Goal: Communication & Community: Answer question/provide support

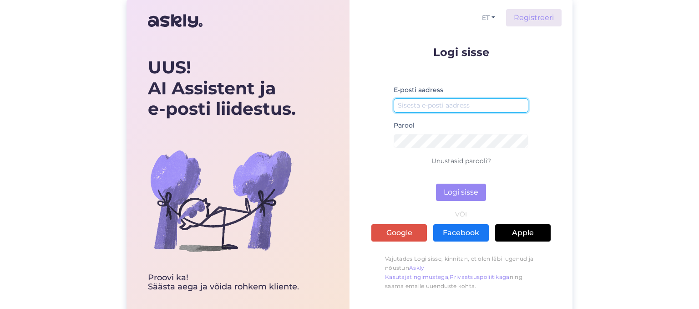
click at [441, 102] on input "email" at bounding box center [461, 105] width 135 height 14
type input "[EMAIL_ADDRESS][DOMAIN_NAME]"
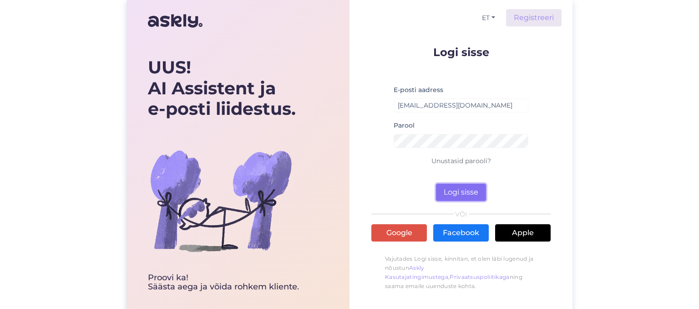
click at [465, 189] on button "Logi sisse" at bounding box center [461, 191] width 50 height 17
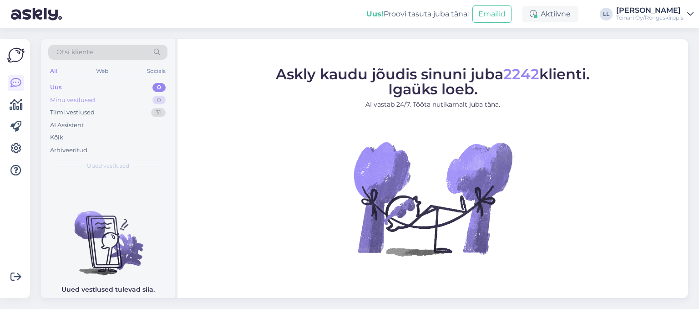
click at [85, 100] on div "Minu vestlused" at bounding box center [72, 100] width 45 height 9
click at [79, 112] on div "Tiimi vestlused" at bounding box center [72, 112] width 45 height 9
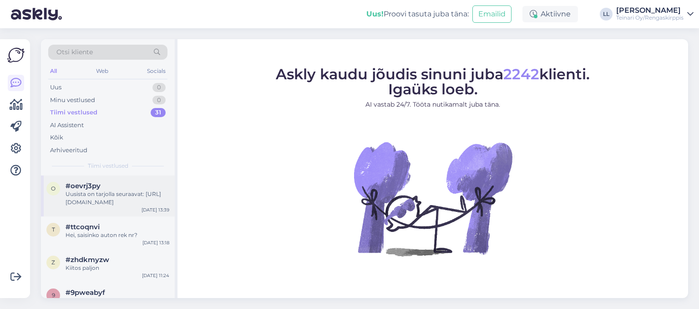
click at [102, 198] on div "Uusista on tarjolla seuraavat: [URL][DOMAIN_NAME]" at bounding box center [118, 198] width 104 height 16
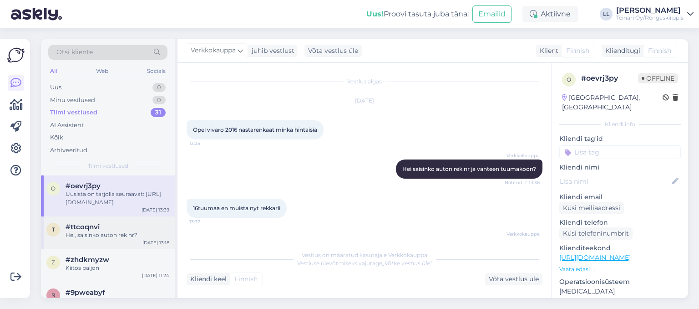
scroll to position [132, 0]
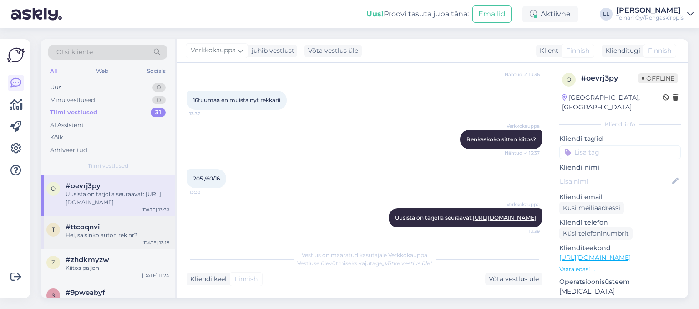
click at [107, 229] on div "#ttcoqnvi" at bounding box center [118, 227] width 104 height 8
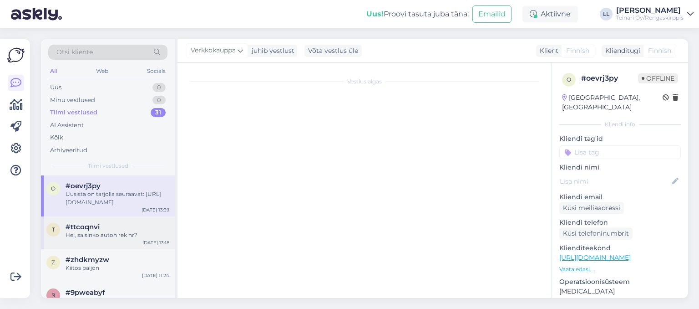
scroll to position [0, 0]
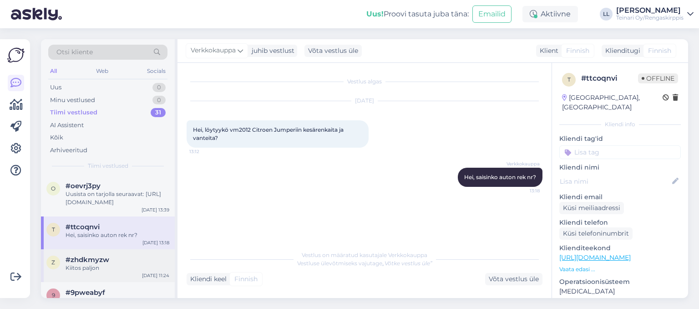
click at [102, 258] on span "#zhdkmyzw" at bounding box center [88, 259] width 44 height 8
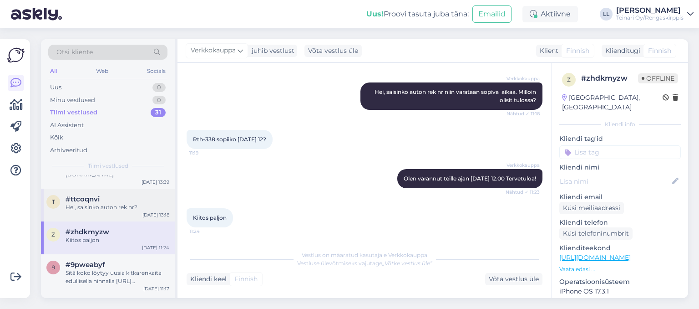
scroll to position [52, 0]
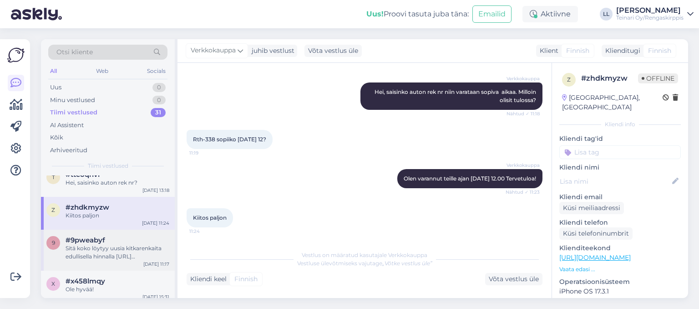
click at [107, 239] on div "#9pweabyf" at bounding box center [118, 240] width 104 height 8
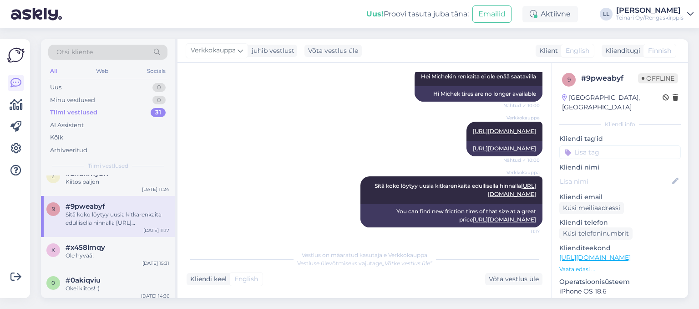
scroll to position [105, 0]
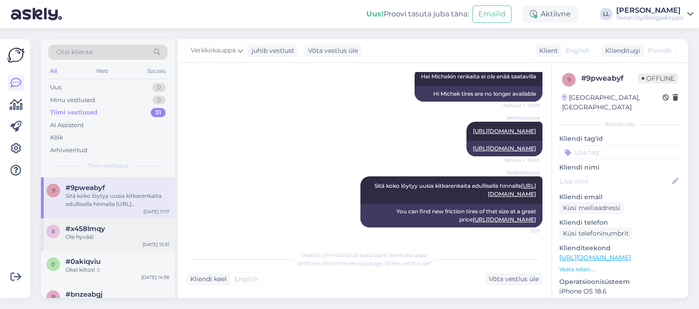
click at [105, 233] on div "Ole hyvää!" at bounding box center [118, 237] width 104 height 8
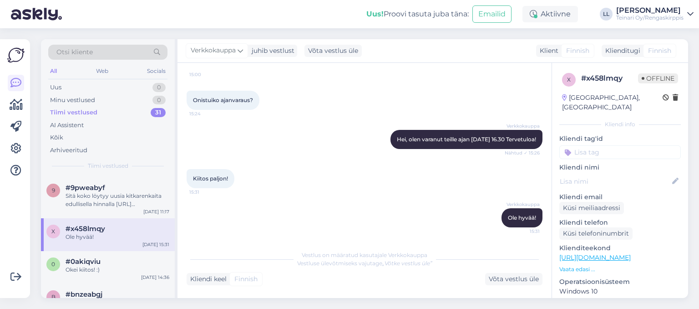
scroll to position [209, 0]
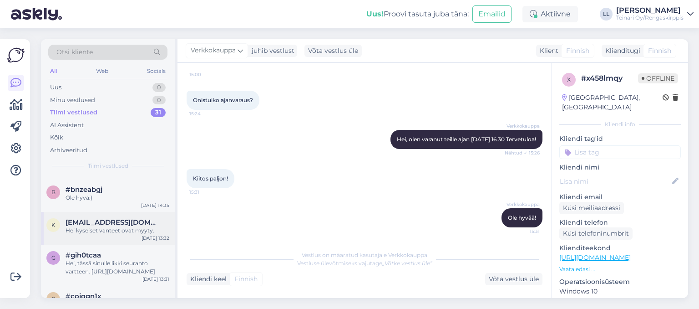
click at [110, 229] on div "Hei kyseiset vanteet ovat myyty." at bounding box center [118, 230] width 104 height 8
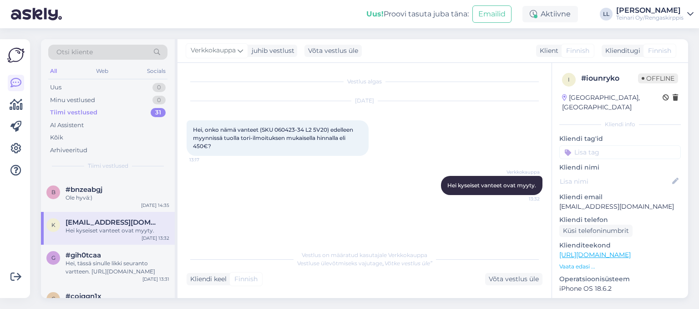
scroll to position [0, 0]
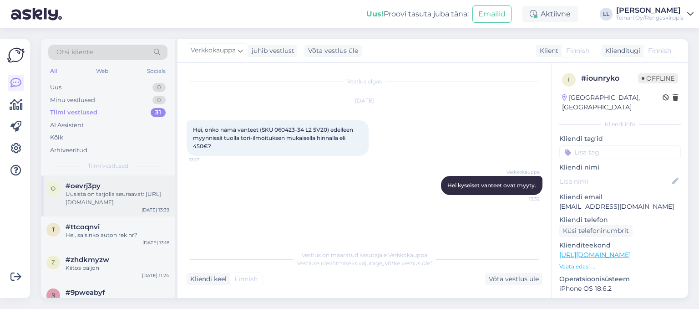
click at [107, 199] on div "Uusista on tarjolla seuraavat: [URL][DOMAIN_NAME]" at bounding box center [118, 198] width 104 height 16
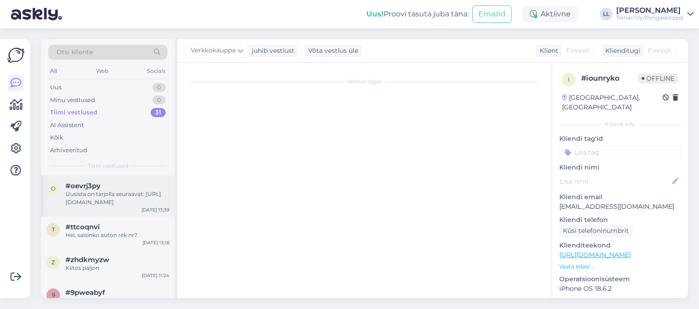
scroll to position [132, 0]
